Goal: Communication & Community: Answer question/provide support

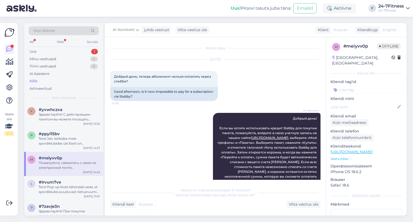
click at [73, 118] on div "Здравствуйте! С действующим пакетом вы можете посещать спортивный клуб один раз…" at bounding box center [69, 117] width 61 height 10
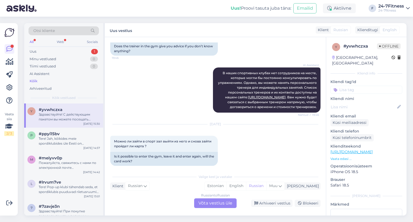
scroll to position [172, 0]
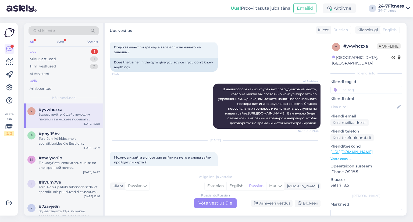
click at [47, 54] on div "Uus 1" at bounding box center [63, 52] width 70 height 8
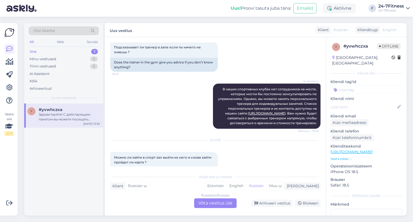
click at [54, 110] on span "#yvwhczxa" at bounding box center [51, 109] width 24 height 5
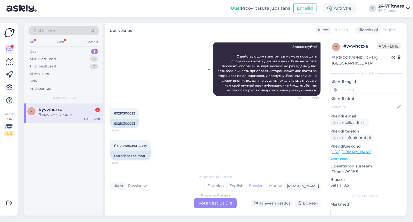
scroll to position [376, 0]
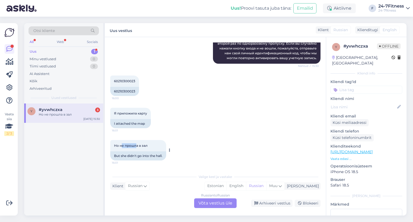
drag, startPoint x: 121, startPoint y: 146, endPoint x: 135, endPoint y: 147, distance: 14.3
click at [135, 147] on span "Но не прошла в зал" at bounding box center [131, 146] width 34 height 4
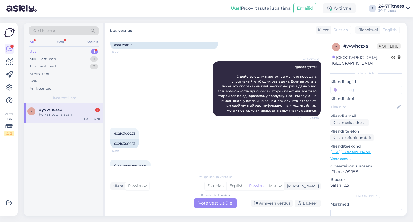
scroll to position [215, 0]
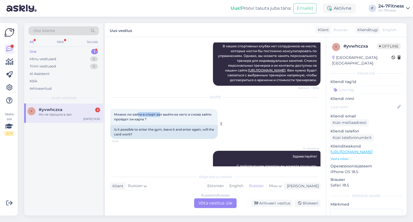
drag, startPoint x: 139, startPoint y: 134, endPoint x: 162, endPoint y: 135, distance: 23.2
click at [160, 121] on span "Можно ли зайти в спорт зал выйти из него и снова зайти пройдет ли карта ?" at bounding box center [163, 116] width 98 height 9
click at [165, 121] on span "Можно ли зайти в спорт зал выйти из него и снова зайти пройдет ли карта ?" at bounding box center [163, 116] width 98 height 9
drag, startPoint x: 185, startPoint y: 134, endPoint x: 173, endPoint y: 133, distance: 11.9
click at [175, 121] on span "Можно ли зайти в спорт зал выйти из него и снова зайти пройдет ли карта ?" at bounding box center [163, 116] width 98 height 9
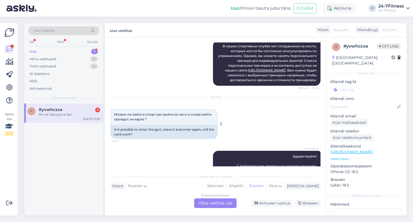
click at [173, 121] on span "Можно ли зайти в спорт зал выйти из него и снова зайти пройдет ли карта ?" at bounding box center [163, 116] width 98 height 9
drag, startPoint x: 130, startPoint y: 133, endPoint x: 153, endPoint y: 139, distance: 23.3
click at [153, 125] on div "Можно ли зайти в спорт зал выйти из него и снова зайти пройдет ли карта ? 15:30" at bounding box center [164, 117] width 108 height 16
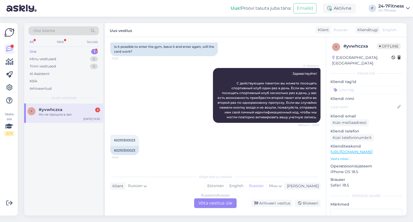
scroll to position [376, 0]
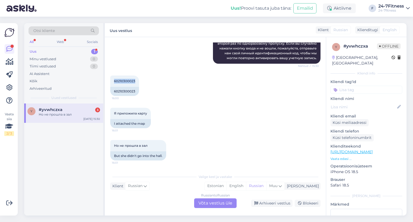
drag, startPoint x: 137, startPoint y: 81, endPoint x: 110, endPoint y: 82, distance: 26.9
click at [110, 82] on div "Vestlus algas [DATE] Если я купила групповые тренировки то как на них попасть ?…" at bounding box center [215, 126] width 221 height 178
copy span "60210300023"
click at [206, 201] on div "Russian to Russian Võta vestlus üle" at bounding box center [215, 203] width 42 height 10
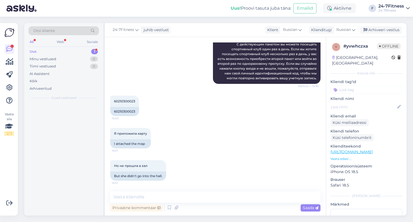
scroll to position [356, 0]
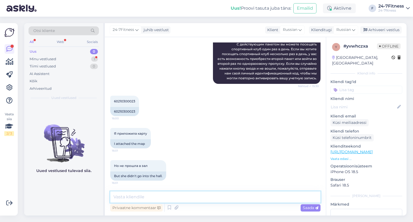
click at [142, 194] on textarea at bounding box center [215, 196] width 210 height 11
click at [173, 198] on textarea at bounding box center [215, 196] width 210 height 11
paste textarea "Здравствуйте! Мы обновили вашу информацию. Попробуйте войти ещё раз."
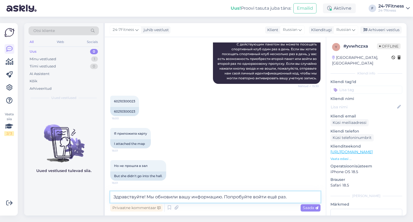
paste textarea "Здравствуйте! Мы обновили ваши данные. Попробуйте войти ещё раз. Если у вас воз…"
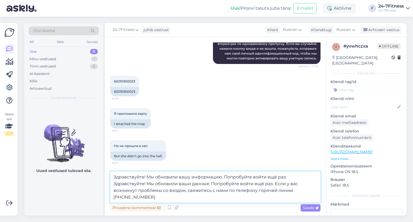
drag, startPoint x: 130, startPoint y: 199, endPoint x: 101, endPoint y: 159, distance: 49.6
click at [101, 159] on div "Otsi kliente All Web Socials Uus 0 Minu vestlused 1 Tiimi vestlused 0 AI Assist…" at bounding box center [215, 119] width 382 height 192
paste textarea
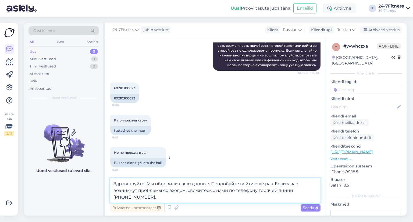
scroll to position [369, 0]
type textarea "Здравствуйте! Мы обновили ваши данные. Попробуйте войти ещё раз. Если у вас воз…"
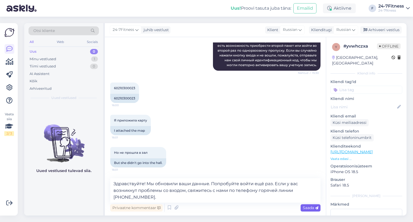
click at [304, 210] on div "Saada" at bounding box center [310, 207] width 20 height 7
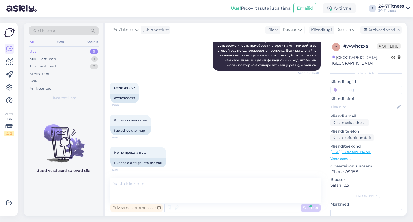
scroll to position [393, 0]
